Goal: Transaction & Acquisition: Purchase product/service

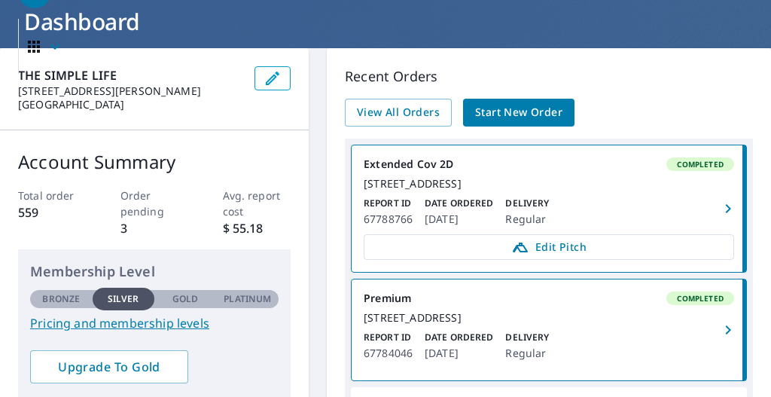
scroll to position [100, 0]
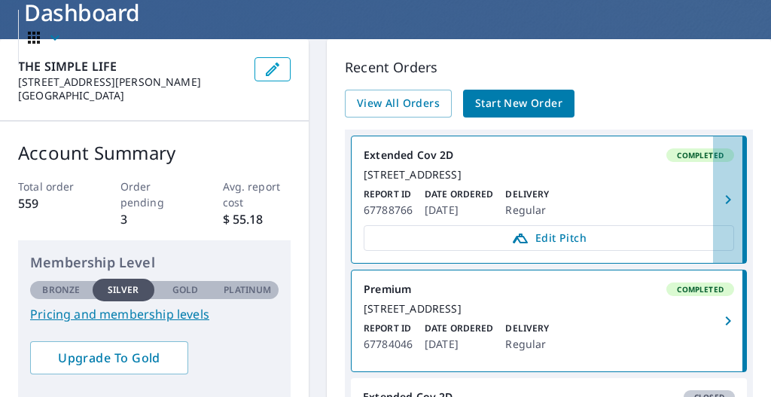
click at [720, 203] on icon "button" at bounding box center [728, 199] width 18 height 18
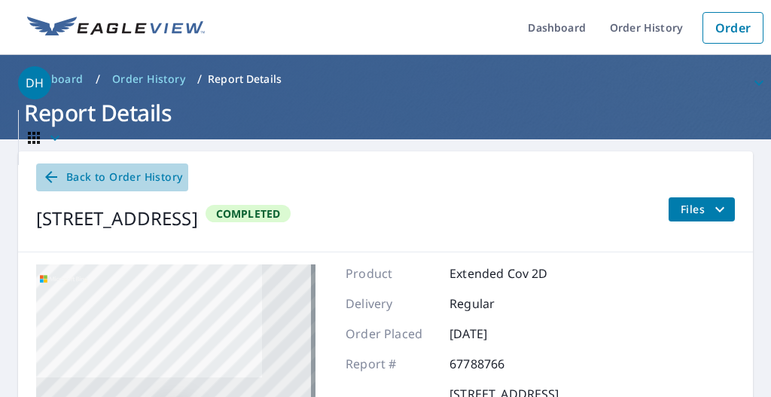
click at [77, 177] on span "Back to Order History" at bounding box center [112, 177] width 140 height 19
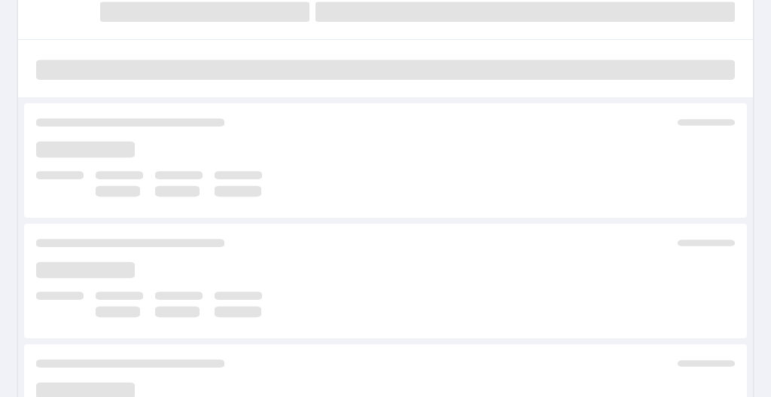
scroll to position [195, 0]
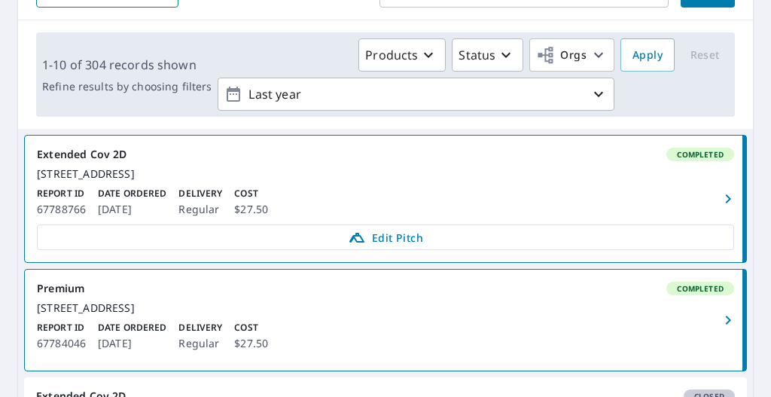
drag, startPoint x: 431, startPoint y: 176, endPoint x: 410, endPoint y: 181, distance: 21.7
click at [410, 181] on div "[STREET_ADDRESS]" at bounding box center [385, 174] width 697 height 14
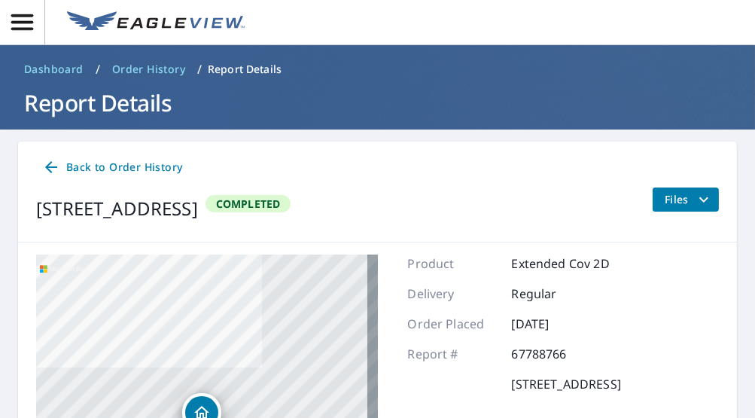
click at [71, 160] on span "Back to Order History" at bounding box center [112, 167] width 140 height 19
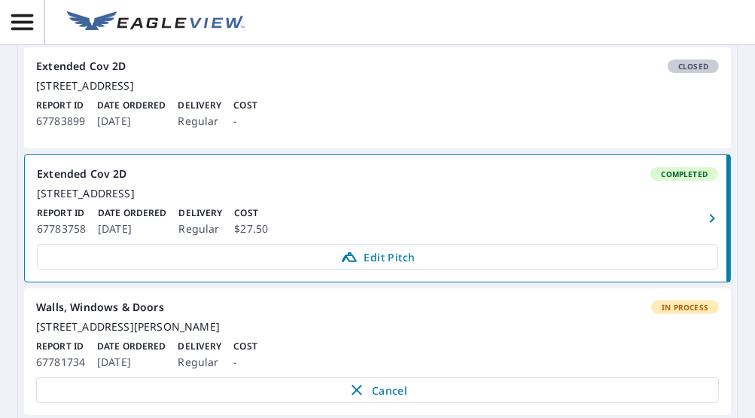
scroll to position [611, 0]
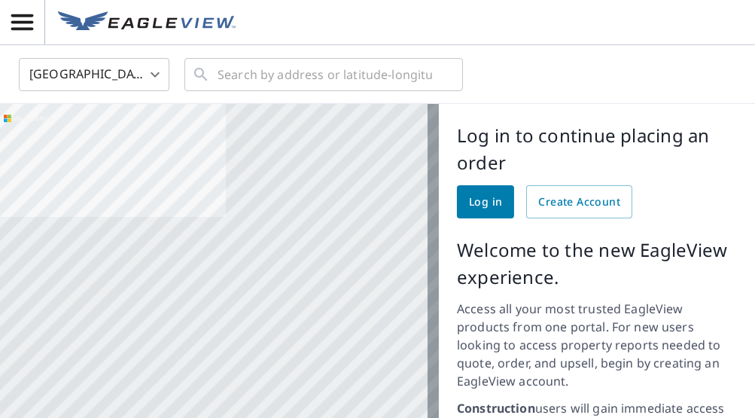
click at [457, 193] on link "Log in" at bounding box center [485, 201] width 57 height 33
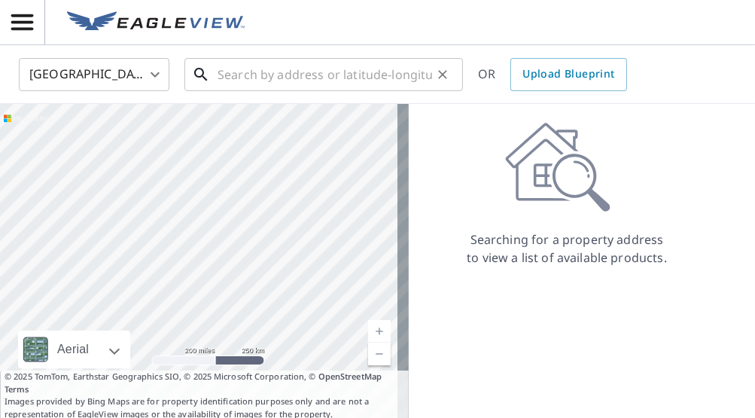
click at [274, 73] on input "text" at bounding box center [325, 74] width 215 height 42
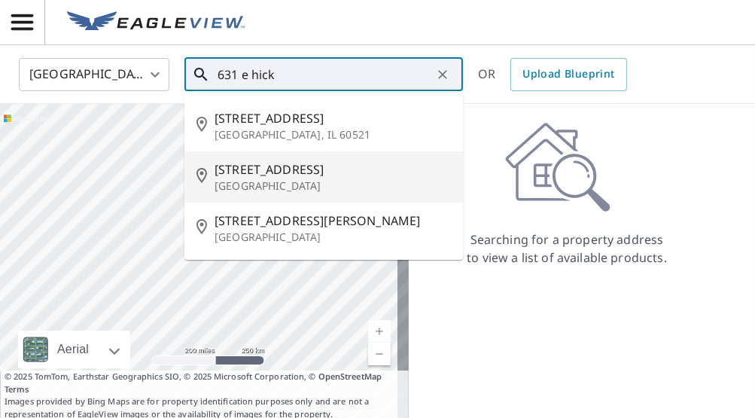
click at [311, 162] on span "[STREET_ADDRESS]" at bounding box center [333, 169] width 236 height 18
type input "631 E Hickory St Kankakee, IL 60901"
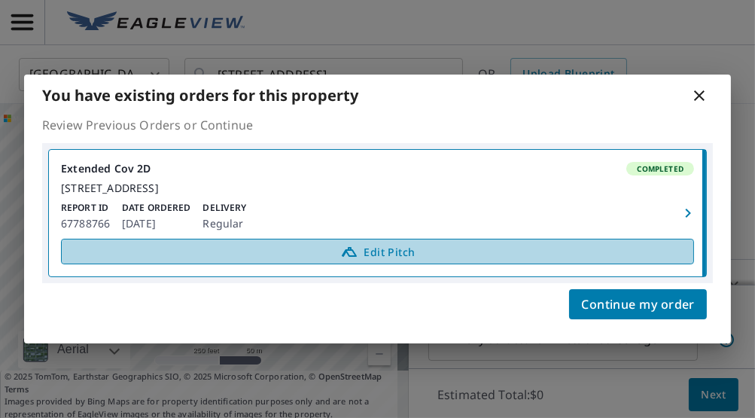
click at [371, 254] on span "Edit Pitch" at bounding box center [378, 251] width 614 height 18
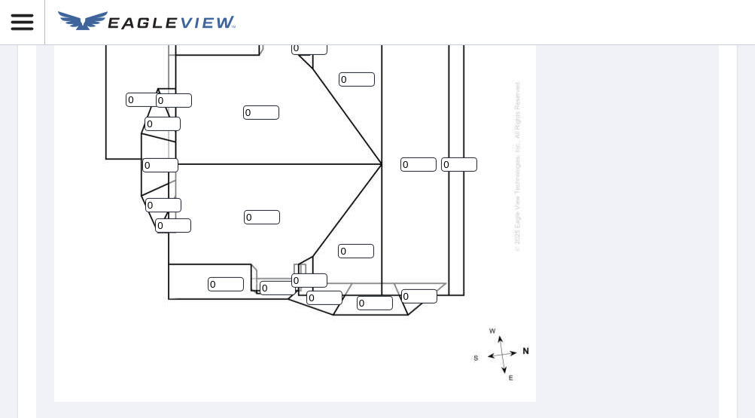
scroll to position [598, 0]
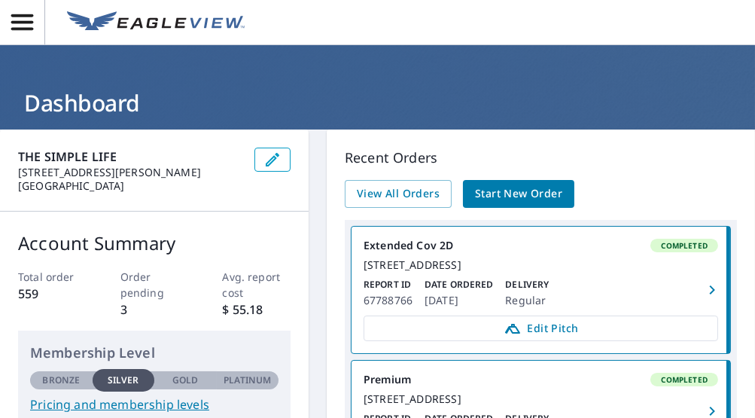
click at [519, 191] on span "Start New Order" at bounding box center [518, 193] width 87 height 19
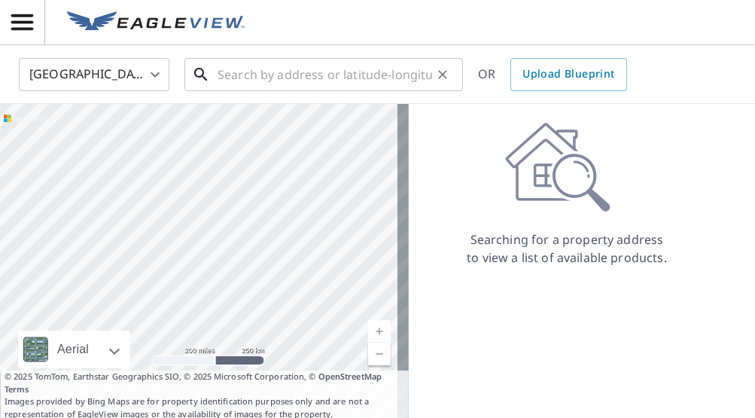
click at [286, 75] on input "text" at bounding box center [325, 74] width 215 height 42
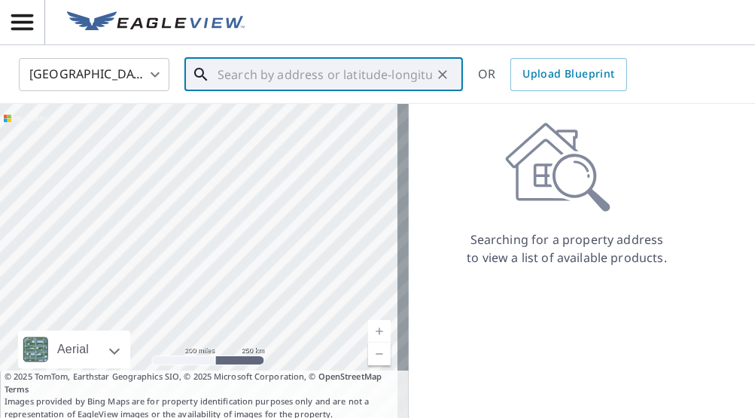
paste input "[STREET_ADDRESS]"
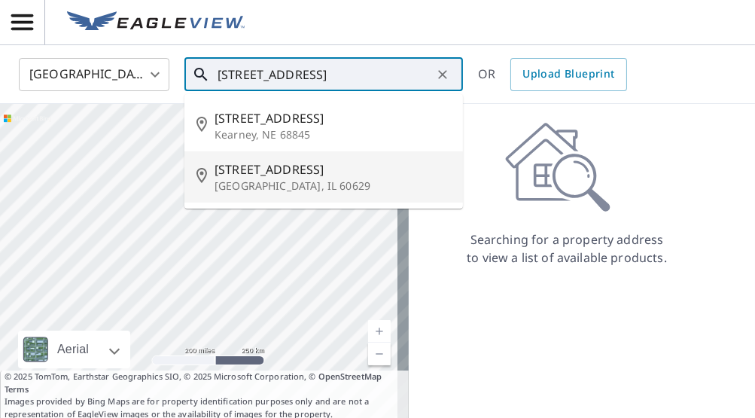
click at [306, 174] on span "[STREET_ADDRESS]" at bounding box center [333, 169] width 236 height 18
type input "[STREET_ADDRESS]"
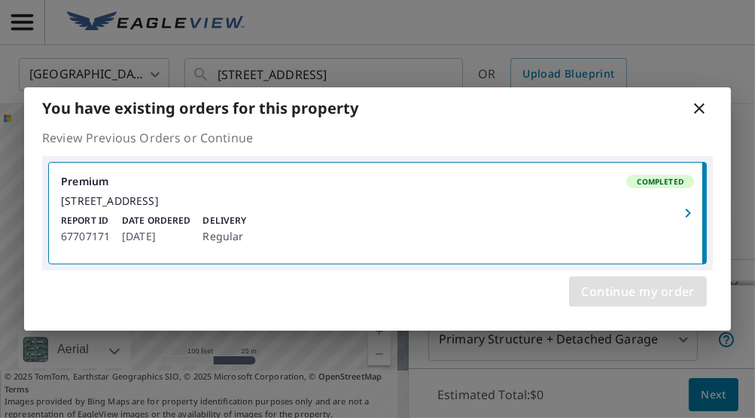
click at [635, 292] on span "Continue my order" at bounding box center [638, 291] width 114 height 21
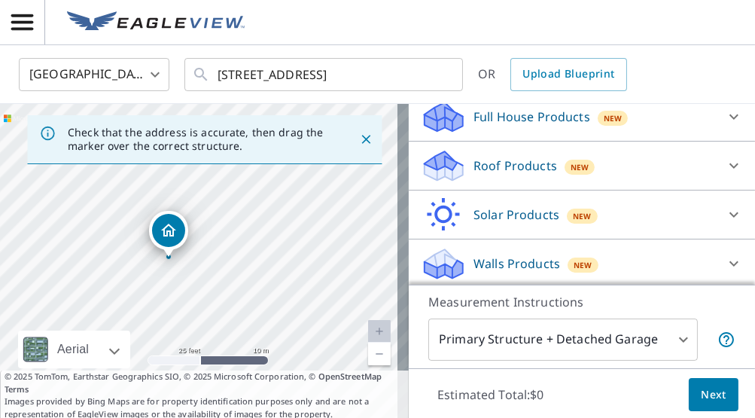
scroll to position [170, 0]
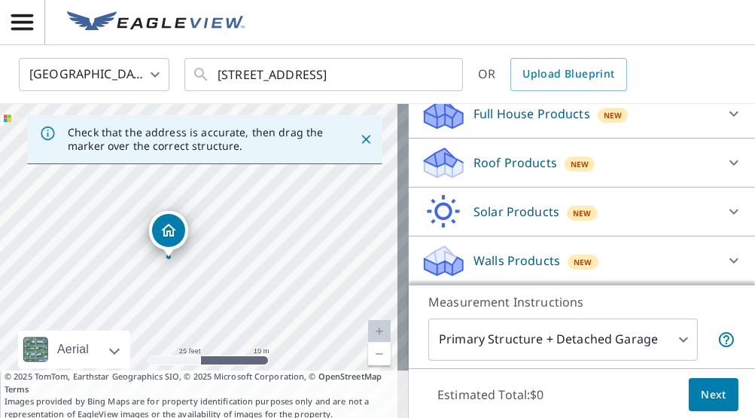
click at [725, 254] on icon at bounding box center [734, 260] width 18 height 18
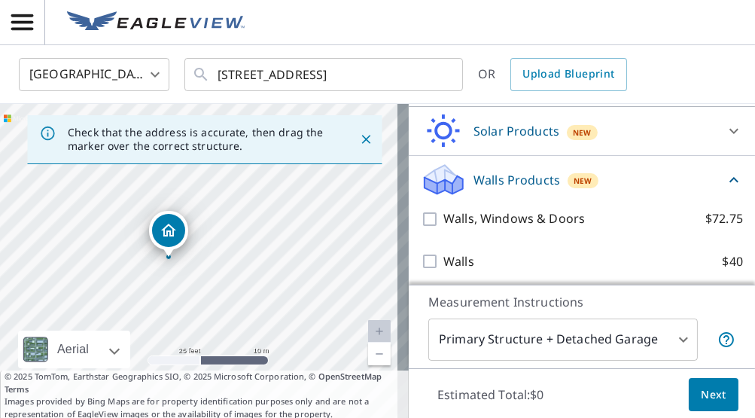
scroll to position [255, 0]
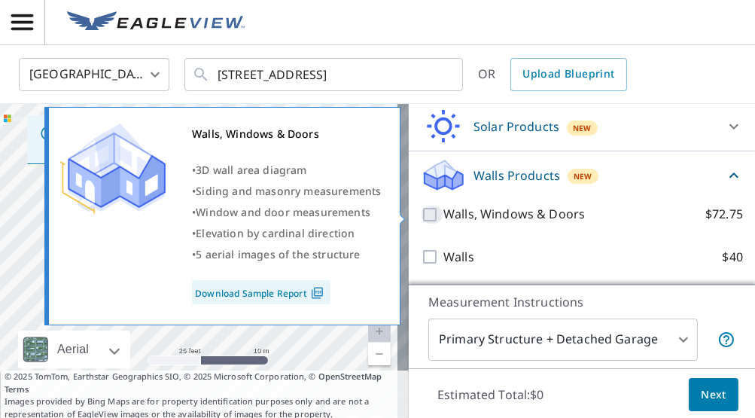
click at [422, 210] on input "Walls, Windows & Doors $72.75" at bounding box center [432, 215] width 23 height 18
checkbox input "true"
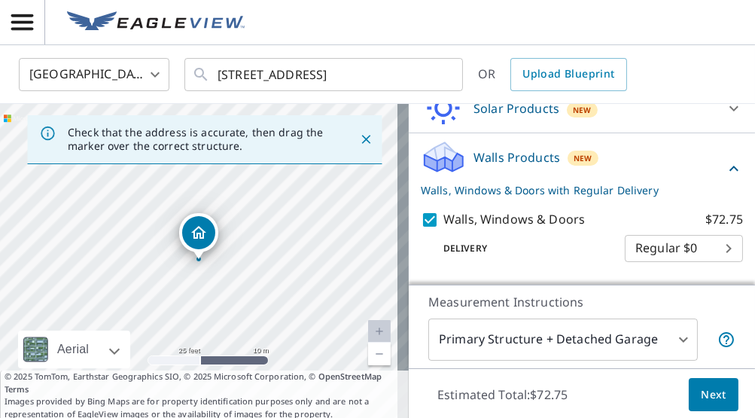
scroll to position [312, 0]
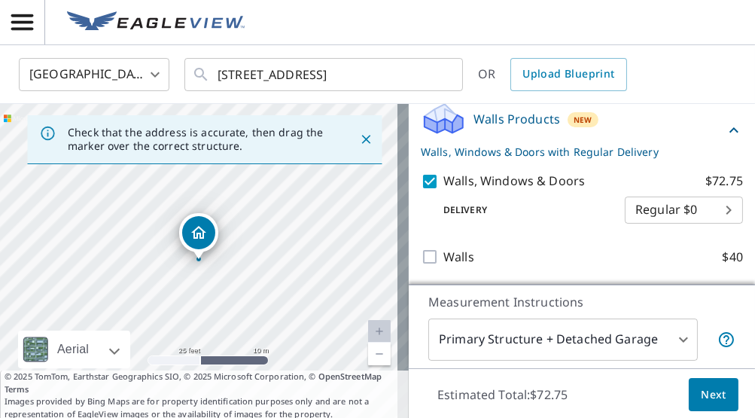
click at [701, 390] on span "Next" at bounding box center [714, 394] width 26 height 19
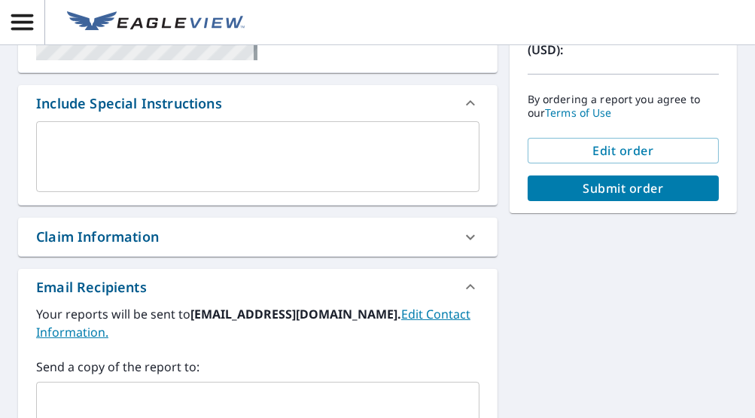
scroll to position [371, 0]
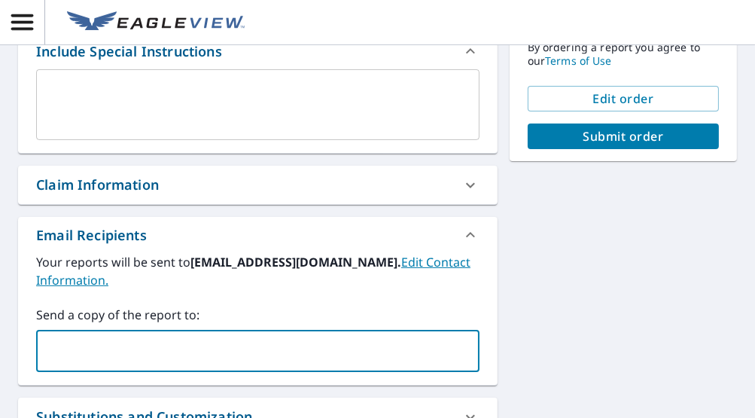
click at [116, 336] on input "text" at bounding box center [246, 350] width 407 height 29
type input "[EMAIL_ADDRESS][DOMAIN_NAME]"
click at [581, 145] on button "Submit order" at bounding box center [623, 136] width 191 height 26
